Goal: Information Seeking & Learning: Learn about a topic

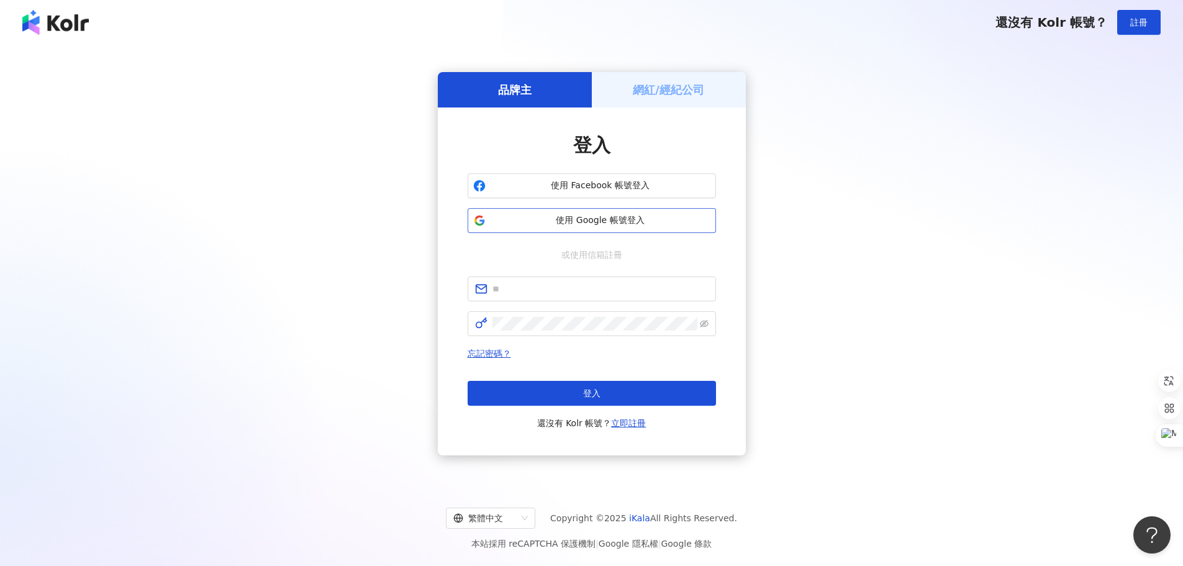
click at [630, 222] on span "使用 Google 帳號登入" at bounding box center [601, 220] width 220 height 12
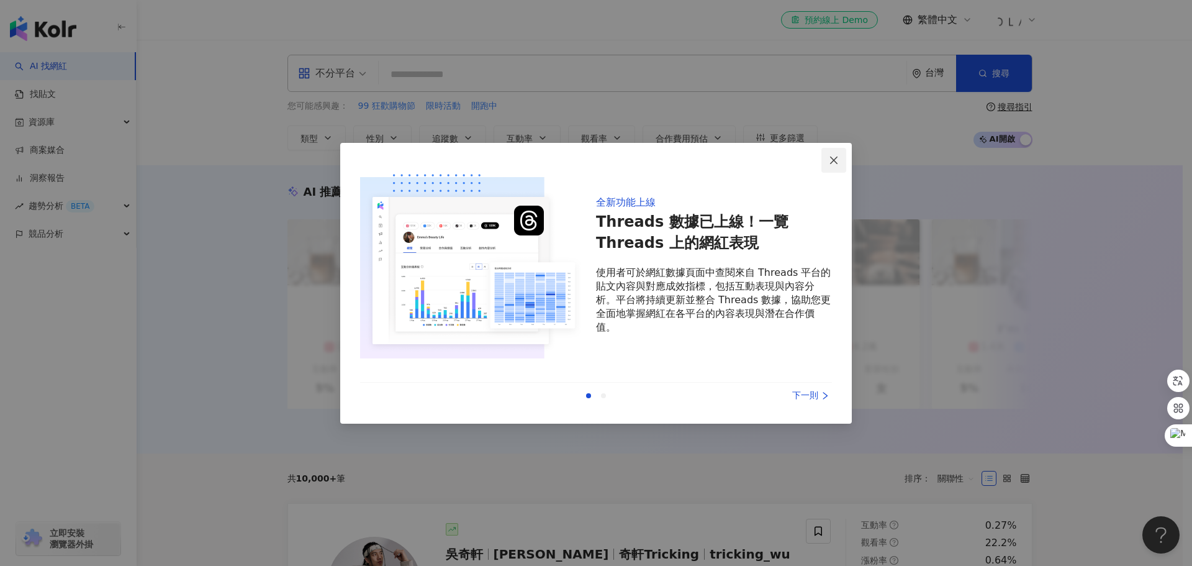
click at [834, 161] on icon "close" at bounding box center [834, 160] width 10 height 10
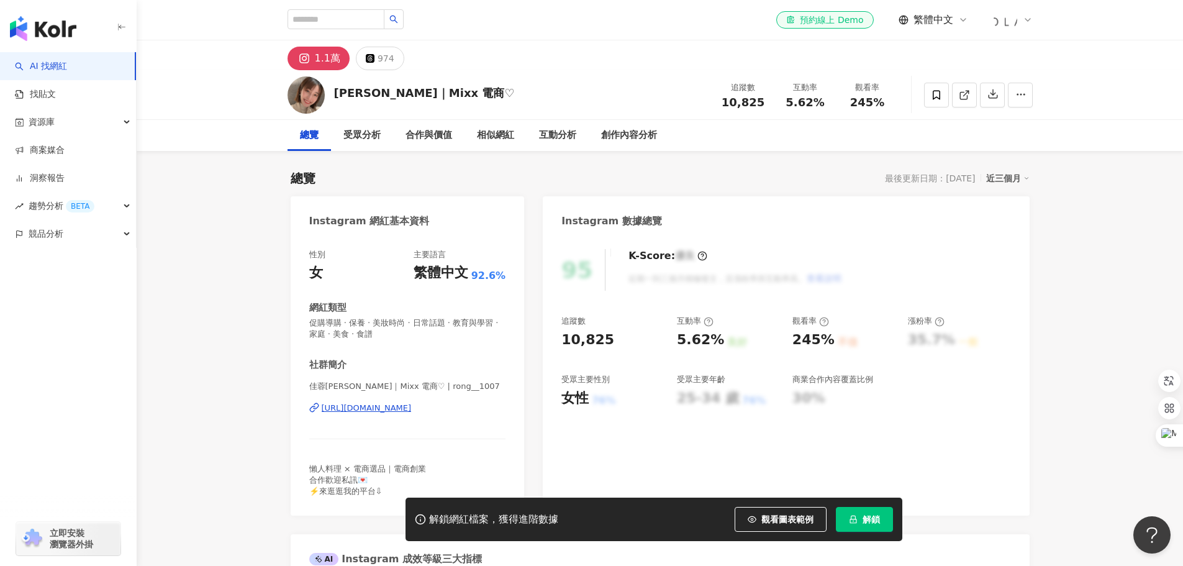
scroll to position [62, 0]
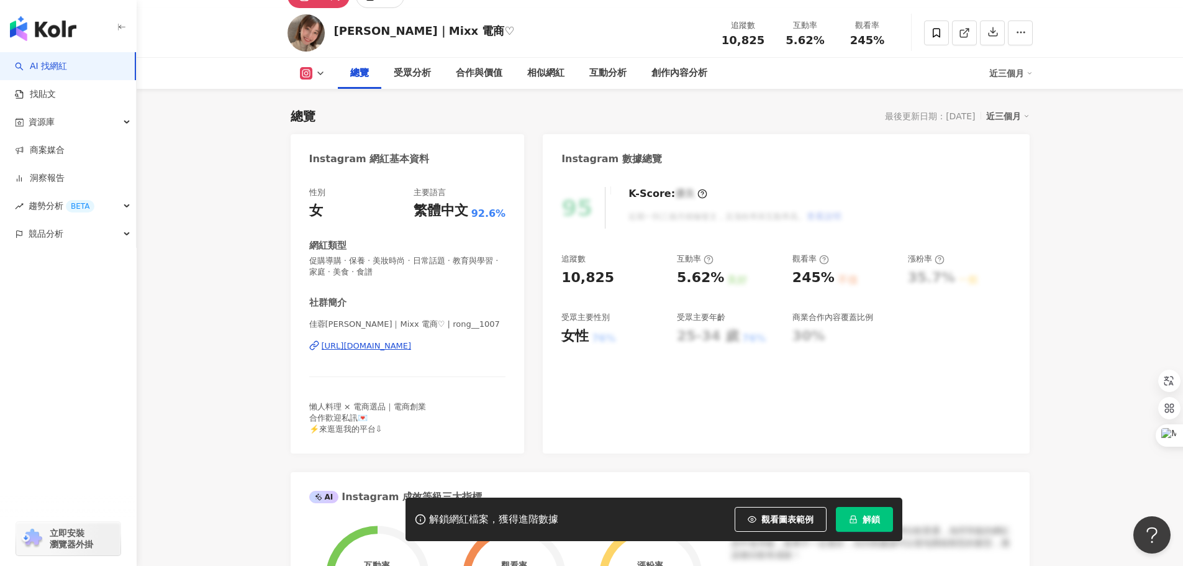
click at [399, 351] on div "[URL][DOMAIN_NAME]" at bounding box center [367, 345] width 90 height 11
click at [404, 326] on span "佳蓉[PERSON_NAME]｜Mixx 電商♡ | rong__1007" at bounding box center [407, 324] width 197 height 11
